Goal: Task Accomplishment & Management: Manage account settings

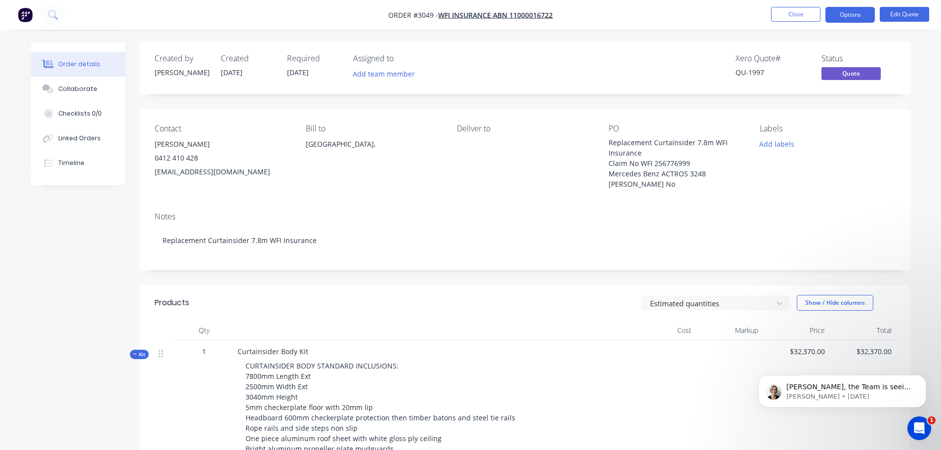
click at [82, 60] on div "Order details" at bounding box center [79, 64] width 42 height 9
click at [23, 14] on img "button" at bounding box center [25, 14] width 15 height 15
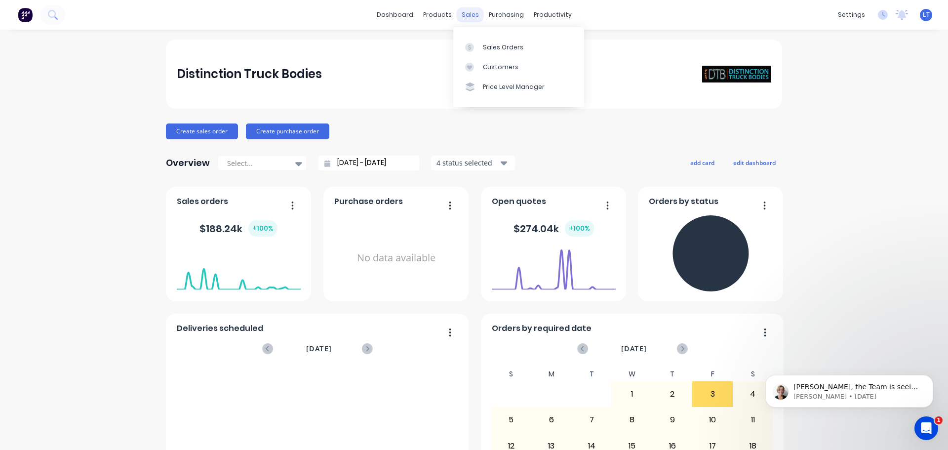
click at [467, 12] on div "sales" at bounding box center [470, 14] width 27 height 15
click at [495, 45] on div "Sales Orders" at bounding box center [503, 47] width 41 height 9
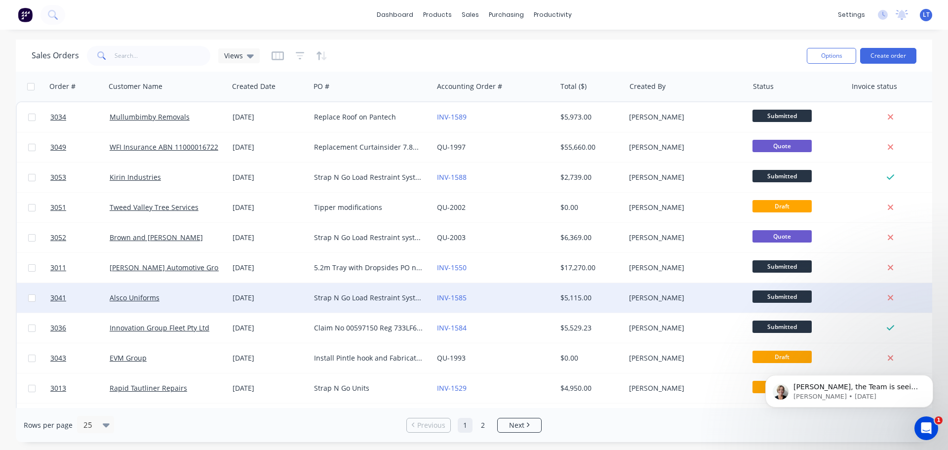
click at [325, 296] on div "Strap N Go Load Restraint System for 24 plt Drop Deck Trailer with full Mezz De…" at bounding box center [369, 298] width 110 height 10
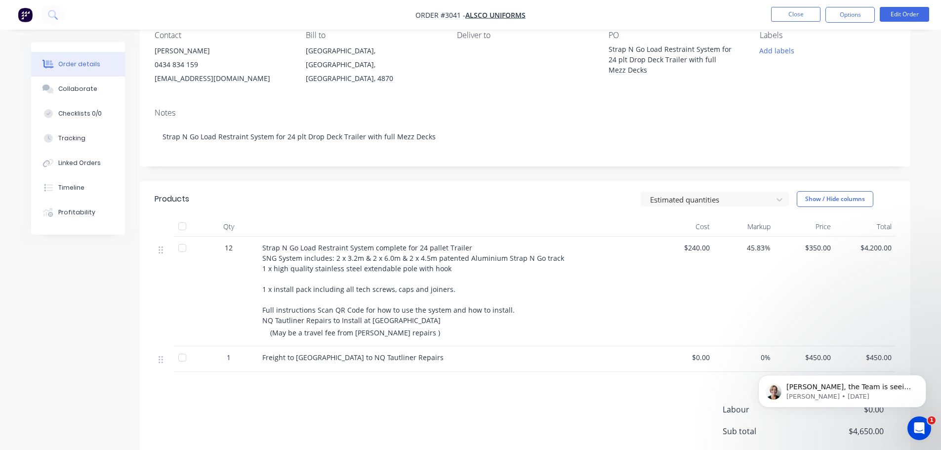
scroll to position [92, 0]
click at [925, 377] on icon "Dismiss notification" at bounding box center [923, 377] width 5 height 5
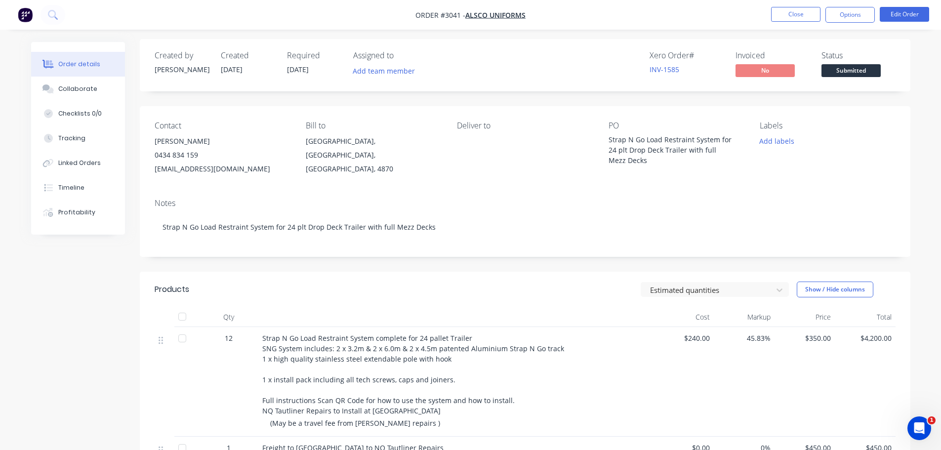
scroll to position [0, 0]
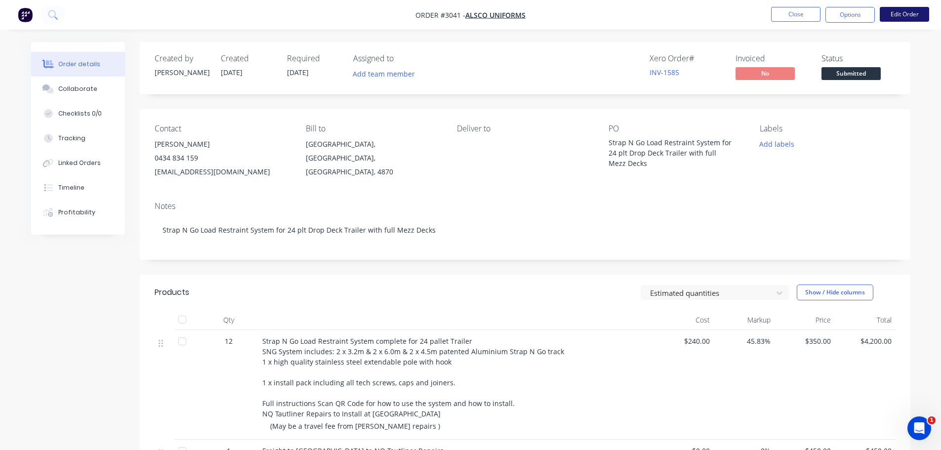
click at [897, 13] on button "Edit Order" at bounding box center [904, 14] width 49 height 15
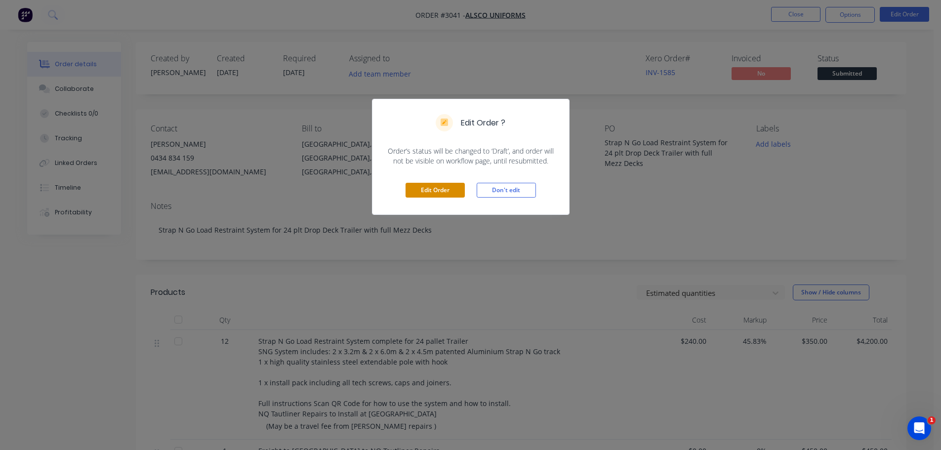
click at [439, 190] on button "Edit Order" at bounding box center [435, 190] width 59 height 15
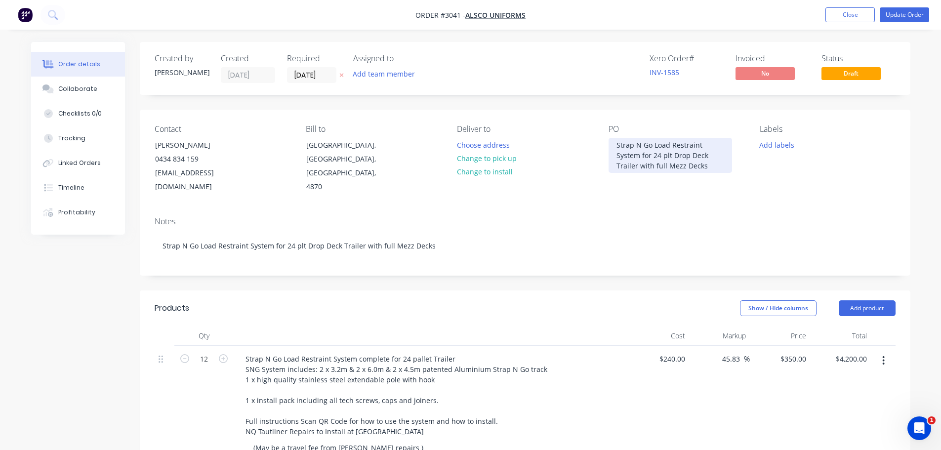
click at [707, 166] on div "Strap N Go Load Restraint System for 24 plt Drop Deck Trailer with full Mezz De…" at bounding box center [670, 155] width 123 height 35
click at [652, 209] on div "Notes Strap N Go Load Restraint System for 24 plt Drop Deck Trailer with full M…" at bounding box center [525, 242] width 771 height 66
click at [682, 176] on div "Strap N Go Load Restraint System for 24 plt Drop Deck Trailer with full Mezz De…" at bounding box center [670, 160] width 123 height 45
click at [312, 75] on input "[DATE]" at bounding box center [311, 75] width 48 height 15
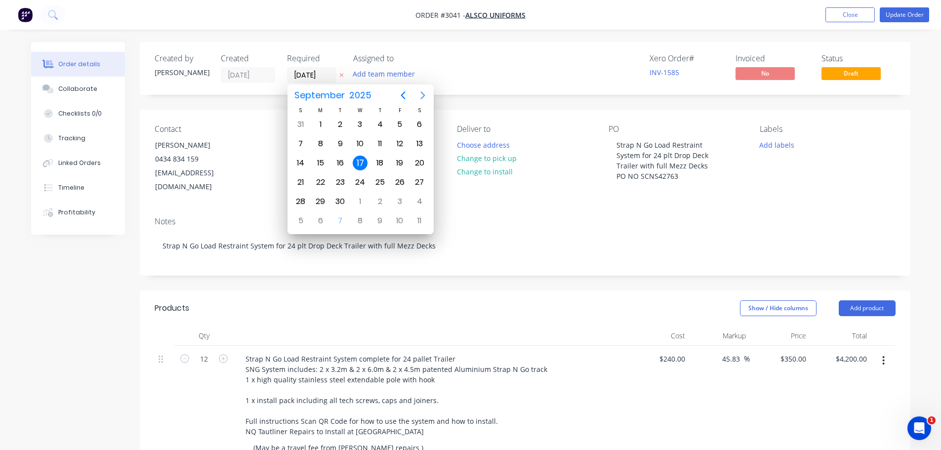
click at [423, 95] on icon "Next page" at bounding box center [423, 95] width 12 height 12
click at [339, 143] on div "7" at bounding box center [340, 143] width 15 height 15
type input "[DATE]"
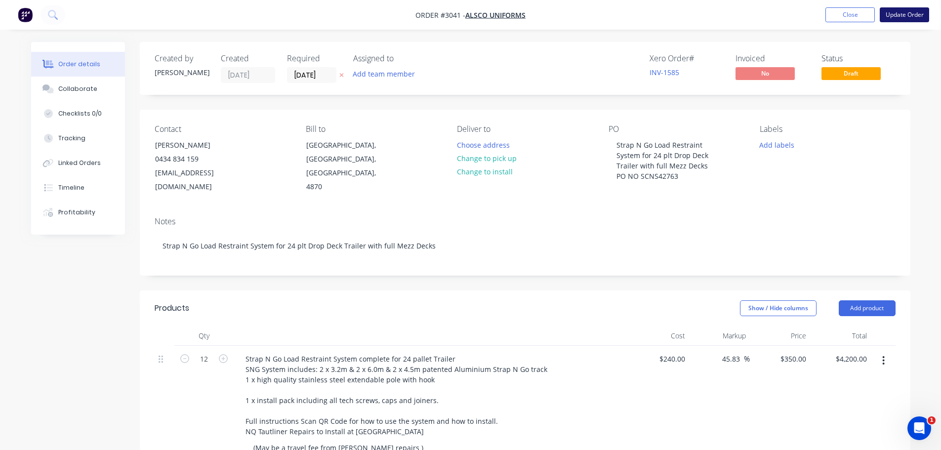
click at [904, 12] on button "Update Order" at bounding box center [904, 14] width 49 height 15
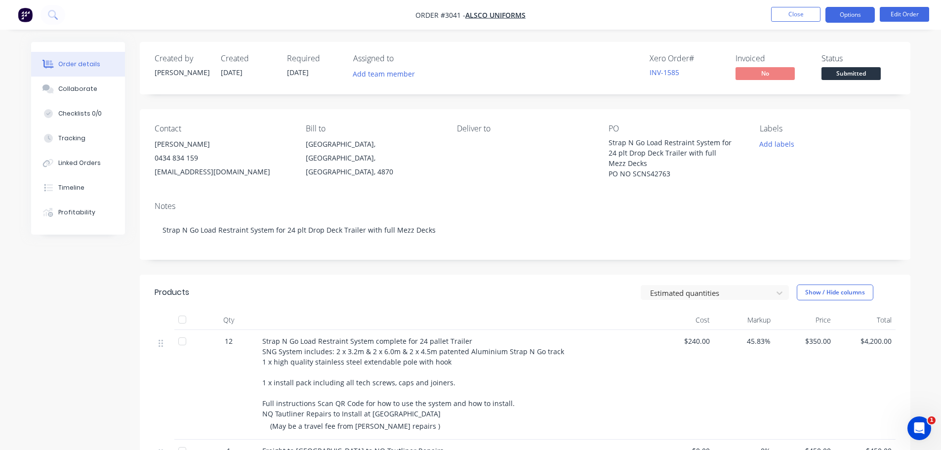
click at [849, 14] on button "Options" at bounding box center [849, 15] width 49 height 16
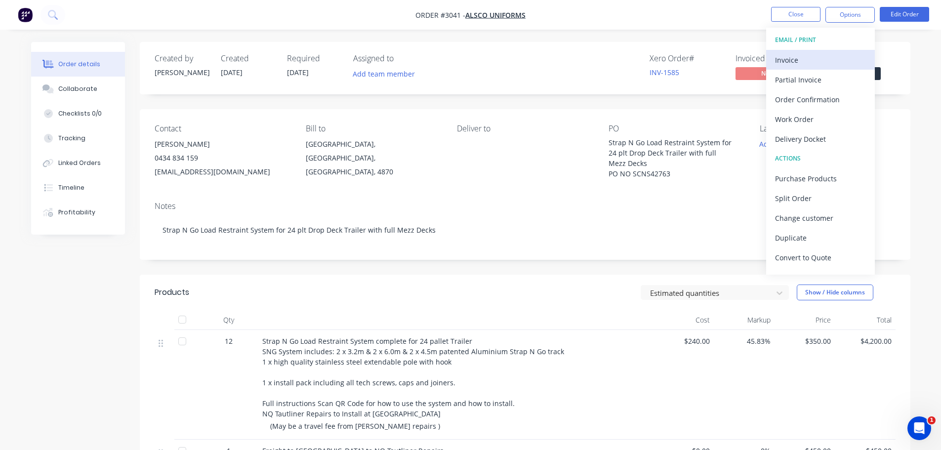
click at [794, 57] on div "Invoice" at bounding box center [820, 60] width 91 height 14
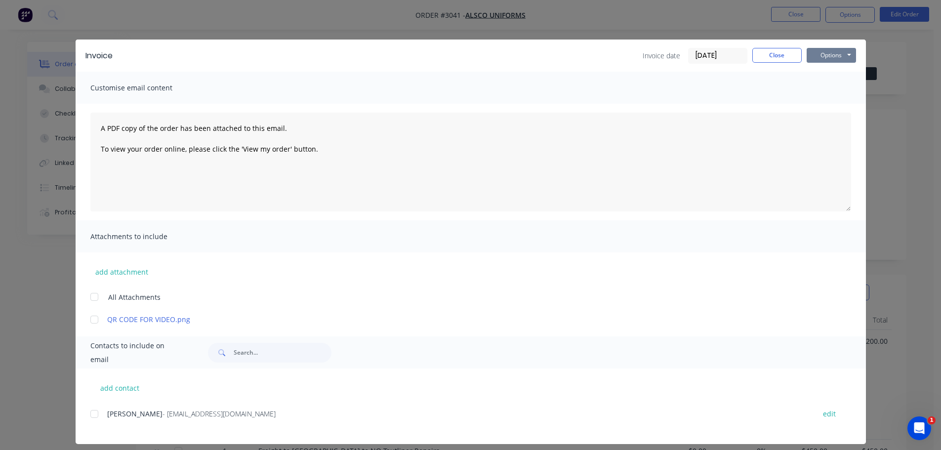
click at [833, 50] on button "Options" at bounding box center [831, 55] width 49 height 15
click at [827, 68] on button "Preview" at bounding box center [838, 73] width 63 height 16
click at [831, 52] on button "Options" at bounding box center [831, 55] width 49 height 15
click at [91, 411] on div at bounding box center [94, 414] width 20 height 20
click at [89, 320] on div at bounding box center [94, 320] width 20 height 20
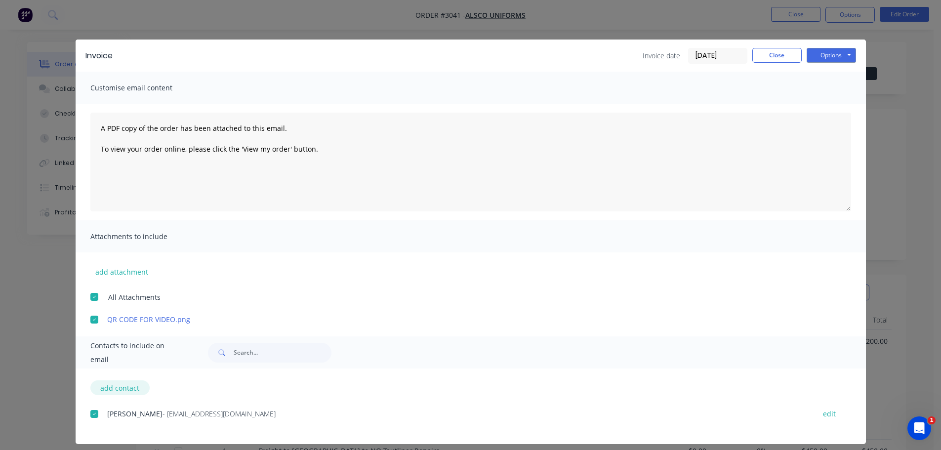
click at [110, 390] on button "add contact" at bounding box center [119, 387] width 59 height 15
select select "AU"
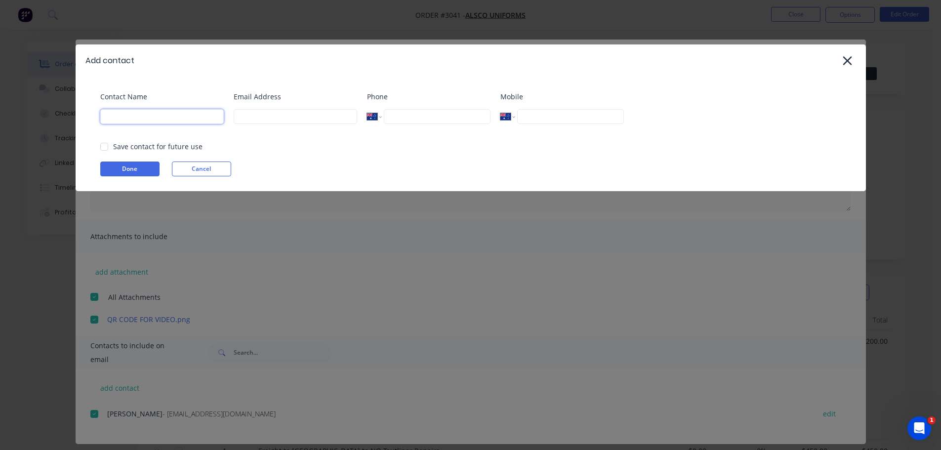
click at [149, 114] on input at bounding box center [161, 116] width 123 height 15
type input "[PERSON_NAME]"
type input "[EMAIL_ADDRESS][DOMAIN_NAME]"
type input "0432 545 330"
click at [138, 169] on button "Done" at bounding box center [129, 169] width 59 height 15
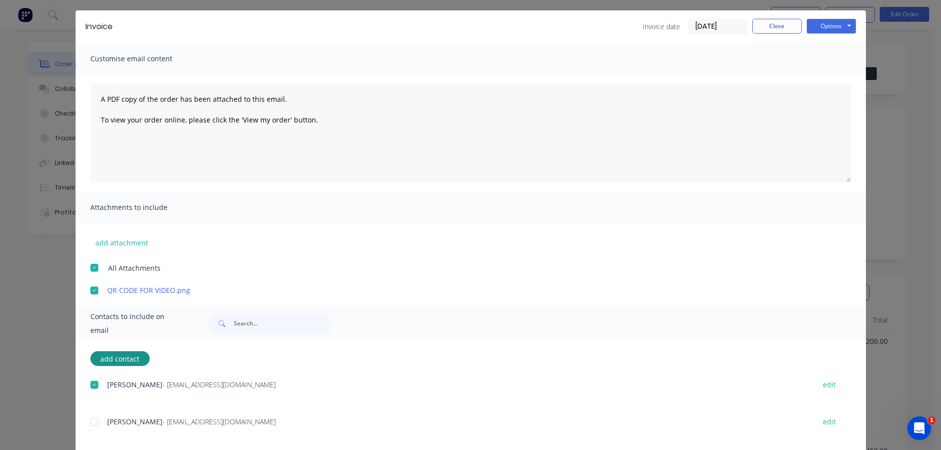
scroll to position [45, 0]
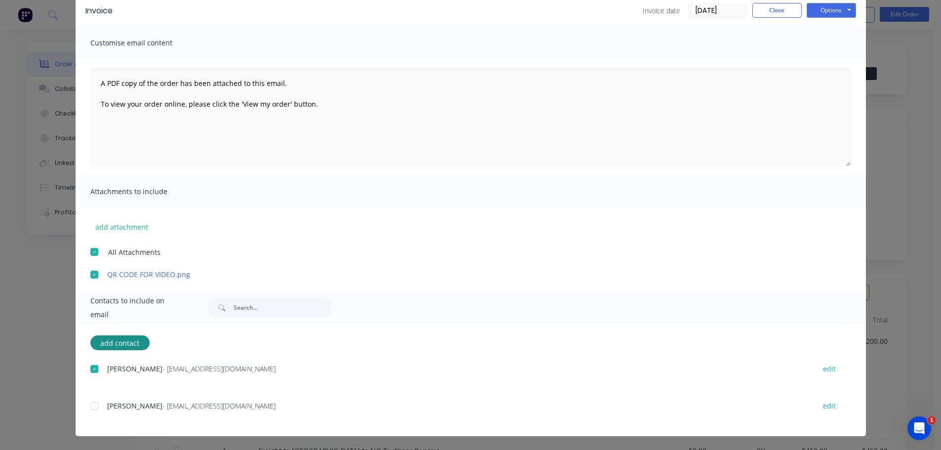
click at [91, 405] on div at bounding box center [94, 406] width 20 height 20
click at [96, 81] on textarea "A PDF copy of the order has been attached to this email. To view your order onl…" at bounding box center [470, 117] width 761 height 99
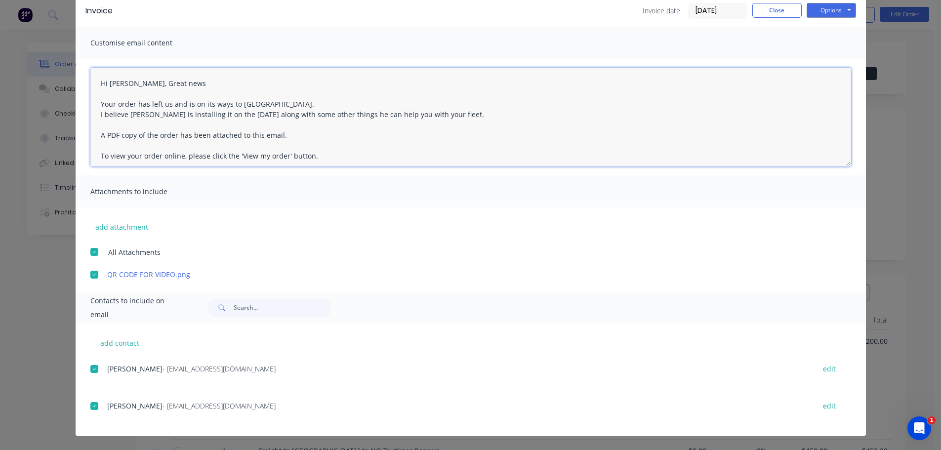
click at [416, 115] on textarea "Hi [PERSON_NAME], Great news Your order has left us and is on its ways to [GEOG…" at bounding box center [470, 117] width 761 height 99
click at [467, 114] on textarea "Hi [PERSON_NAME], Great news Your order has left us and is on its ways to [GEOG…" at bounding box center [470, 117] width 761 height 99
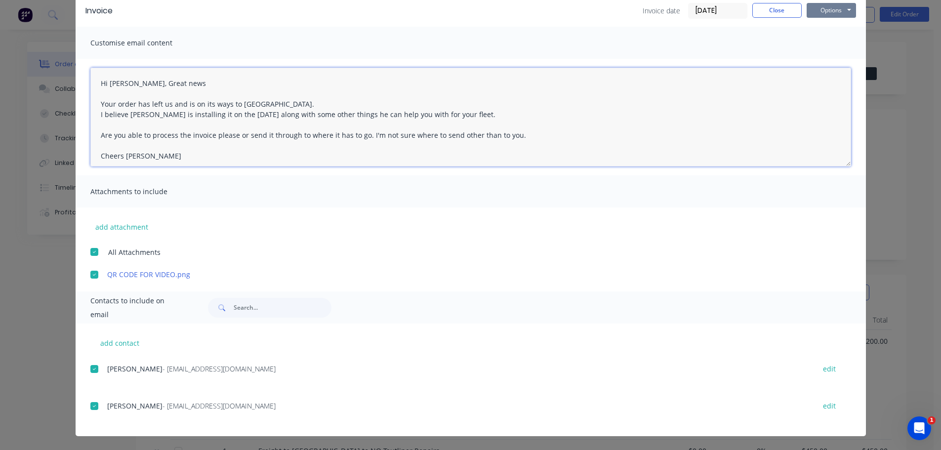
type textarea "Hi [PERSON_NAME], Great news Your order has left us and is on its ways to [GEOG…"
click at [823, 10] on button "Options" at bounding box center [831, 10] width 49 height 15
click at [828, 59] on button "Email" at bounding box center [838, 60] width 63 height 16
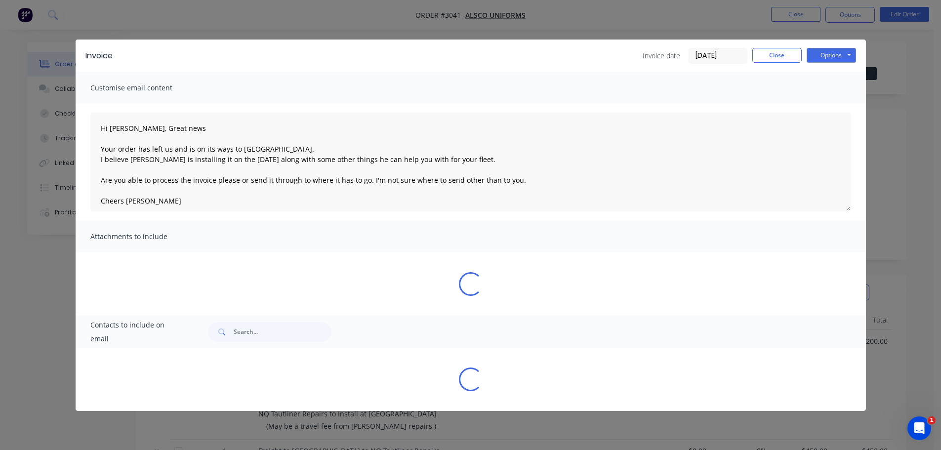
scroll to position [0, 0]
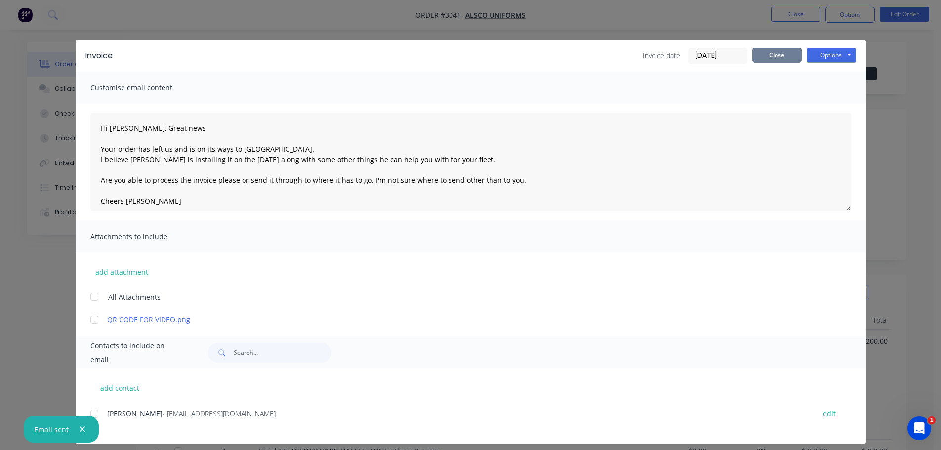
click at [765, 53] on button "Close" at bounding box center [776, 55] width 49 height 15
